Goal: Task Accomplishment & Management: Manage account settings

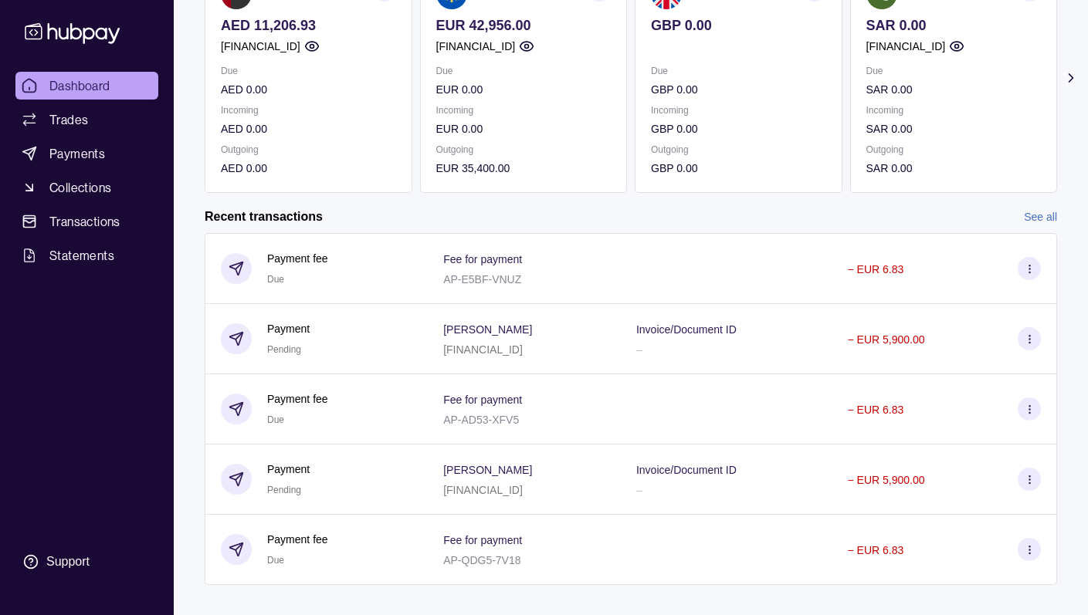
scroll to position [234, 0]
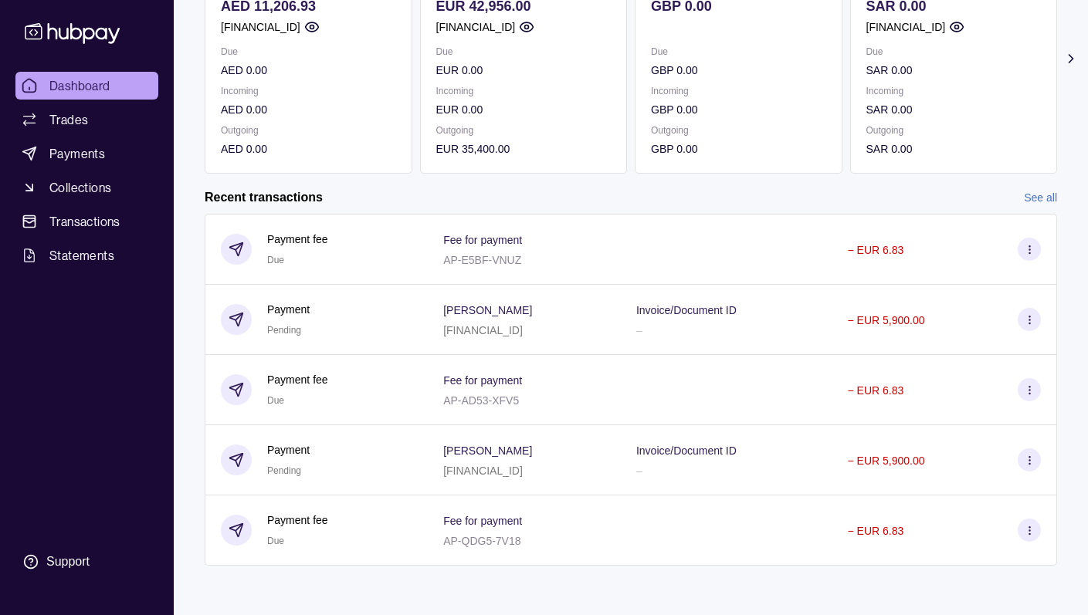
click at [81, 137] on ul "Dashboard Trades Payments Collections Transactions Statements" at bounding box center [86, 171] width 143 height 198
click at [76, 157] on span "Payments" at bounding box center [77, 153] width 56 height 19
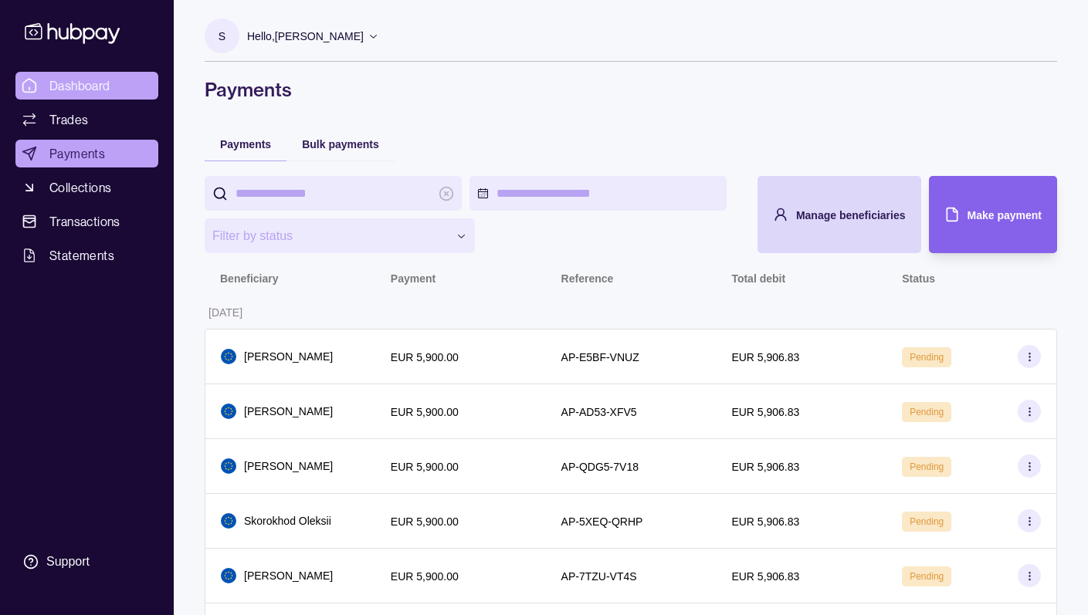
click at [93, 99] on link "Dashboard" at bounding box center [86, 86] width 143 height 28
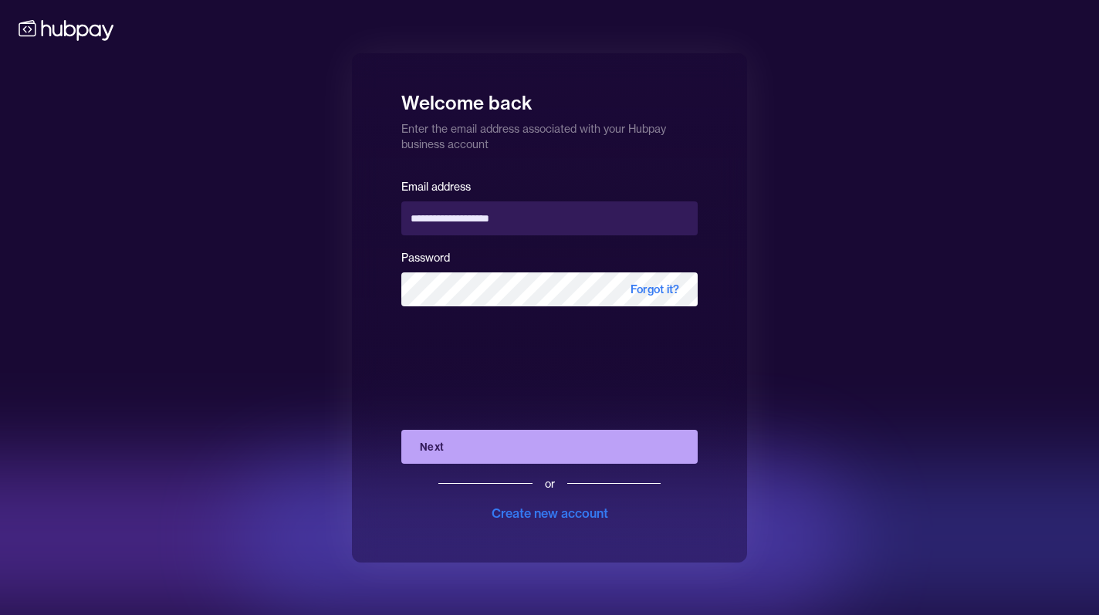
click at [468, 457] on button "Next" at bounding box center [549, 447] width 296 height 34
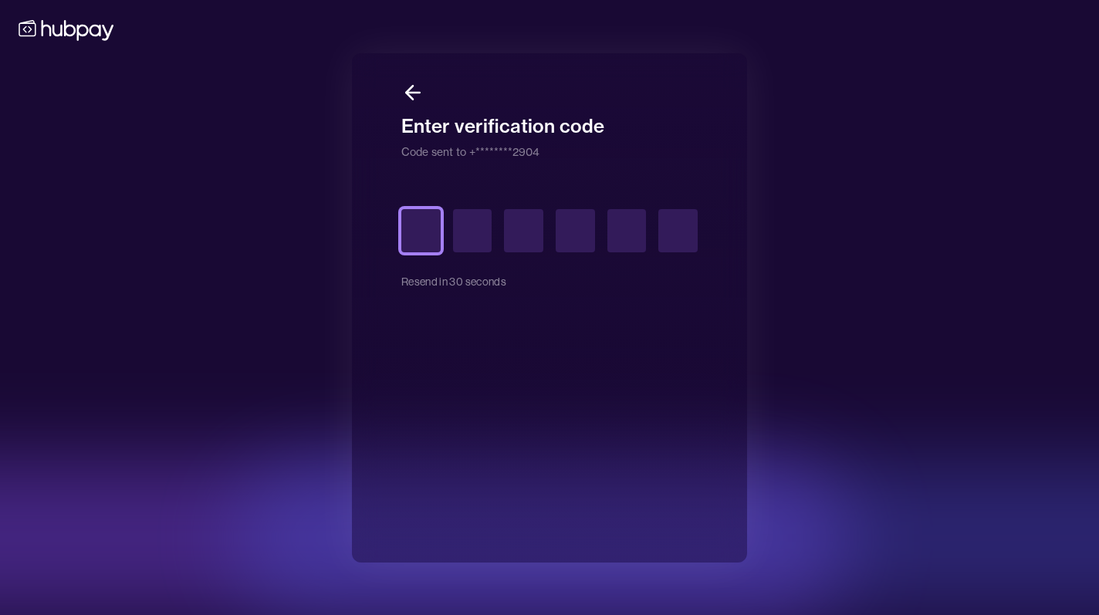
type input "*"
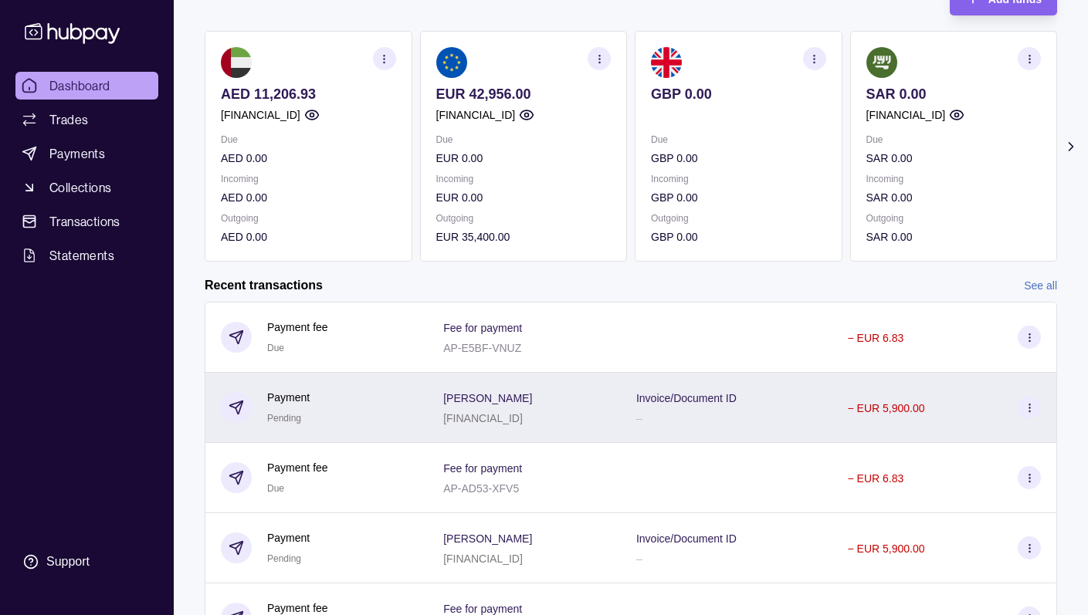
scroll to position [234, 0]
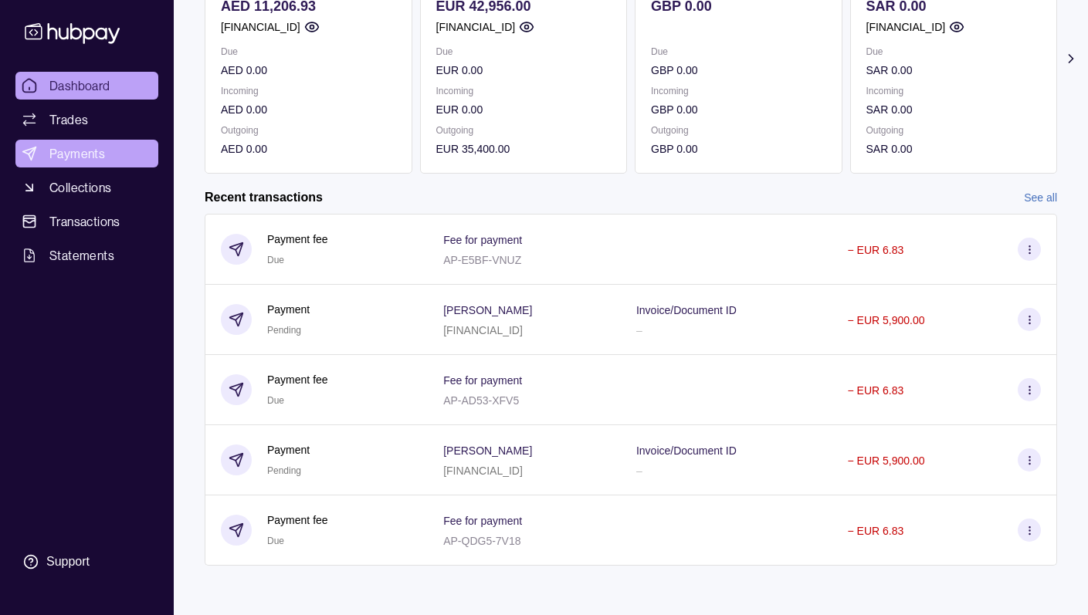
click at [99, 152] on span "Payments" at bounding box center [77, 153] width 56 height 19
